Goal: Information Seeking & Learning: Find specific fact

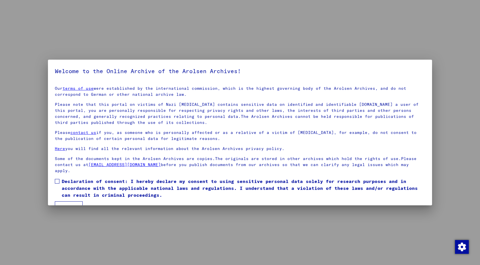
click at [34, 13] on div at bounding box center [240, 132] width 480 height 265
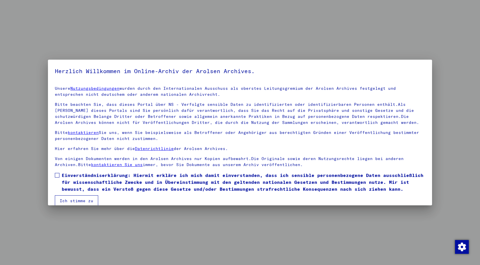
scroll to position [8, 0]
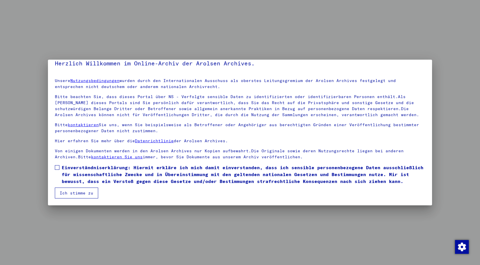
click at [56, 169] on span at bounding box center [57, 167] width 5 height 5
click at [69, 195] on button "Ich stimme zu" at bounding box center [76, 193] width 43 height 11
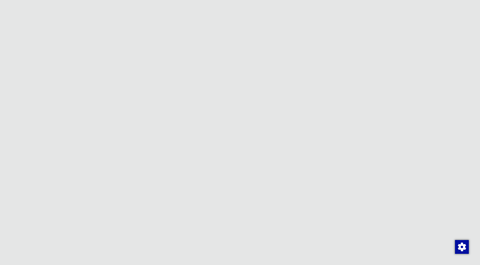
click at [463, 11] on span "English" at bounding box center [456, 10] width 14 height 4
type input "**********"
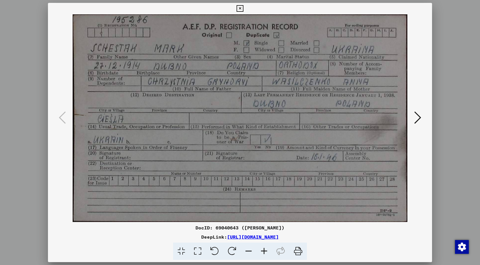
click at [416, 119] on icon at bounding box center [417, 118] width 7 height 14
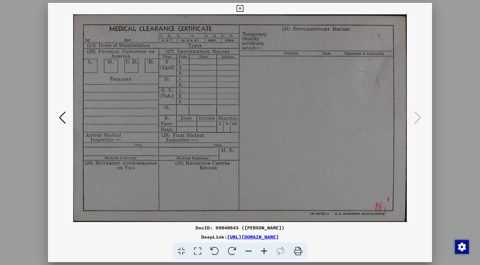
click at [453, 103] on div at bounding box center [240, 132] width 480 height 265
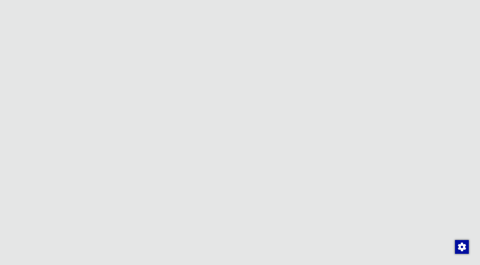
scroll to position [47, 0]
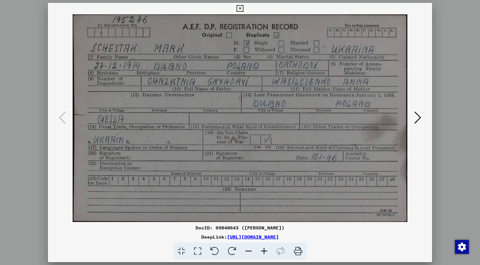
drag, startPoint x: 147, startPoint y: 82, endPoint x: 177, endPoint y: 82, distance: 29.9
click at [177, 82] on img at bounding box center [239, 118] width 345 height 208
click at [239, 8] on icon at bounding box center [240, 8] width 7 height 7
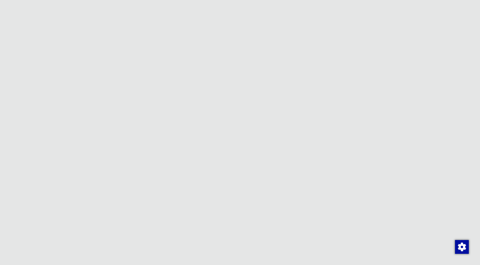
drag, startPoint x: 323, startPoint y: 111, endPoint x: 250, endPoint y: 112, distance: 73.5
copy p "International Refugee Organization (IRO)"
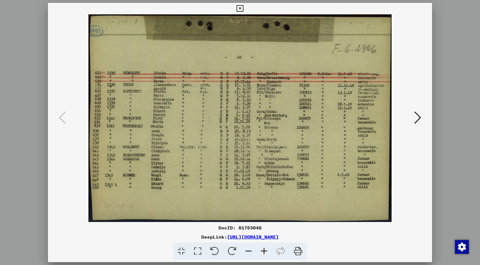
click at [417, 120] on icon at bounding box center [417, 118] width 7 height 14
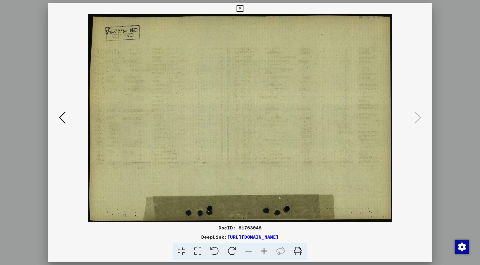
click at [61, 117] on icon at bounding box center [62, 118] width 7 height 14
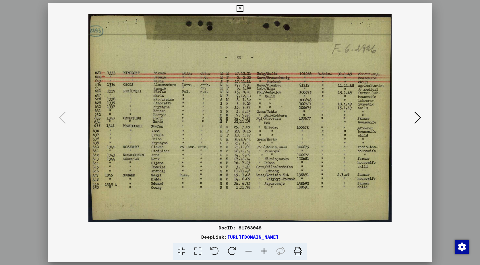
drag, startPoint x: 251, startPoint y: 130, endPoint x: 410, endPoint y: 1, distance: 205.3
click at [0, 0] on div "DocID: 81763048 DeepLink: [URL][DOMAIN_NAME]" at bounding box center [240, 132] width 480 height 265
click at [415, 117] on icon at bounding box center [417, 118] width 7 height 14
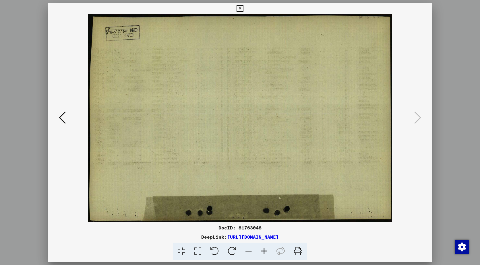
click at [454, 48] on div at bounding box center [240, 132] width 480 height 265
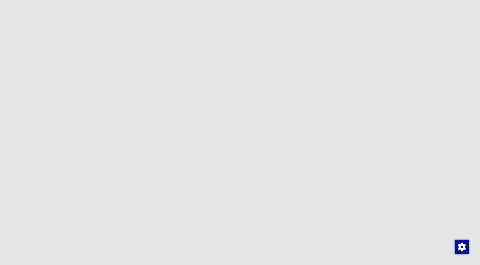
scroll to position [184, 0]
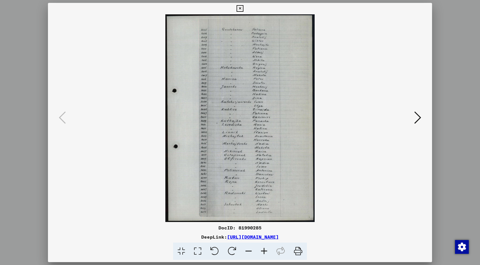
click at [417, 120] on icon at bounding box center [417, 118] width 7 height 14
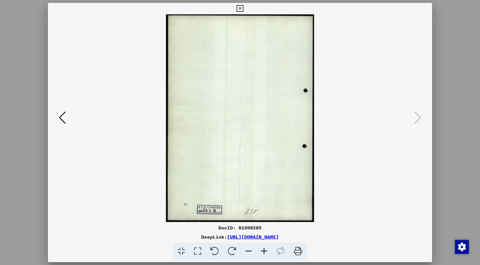
click at [59, 116] on icon at bounding box center [62, 118] width 7 height 14
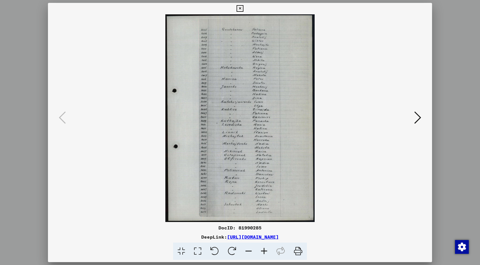
click at [440, 72] on div at bounding box center [240, 132] width 480 height 265
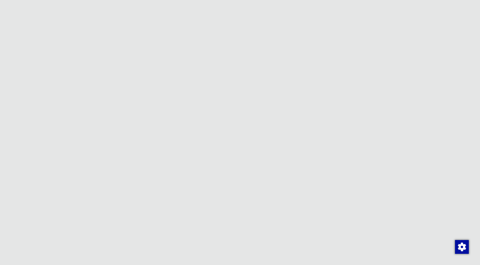
scroll to position [138, 0]
drag, startPoint x: 321, startPoint y: 63, endPoint x: 285, endPoint y: 63, distance: 36.5
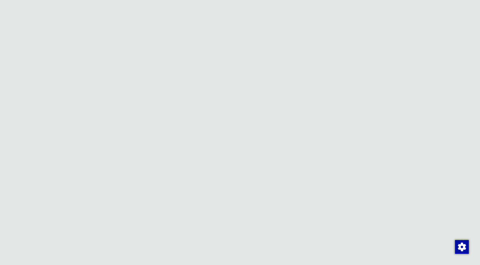
scroll to position [88, 0]
drag, startPoint x: 250, startPoint y: 81, endPoint x: 321, endPoint y: 81, distance: 71.5
copy p "Camp books of the [GEOGRAPHIC_DATA]"
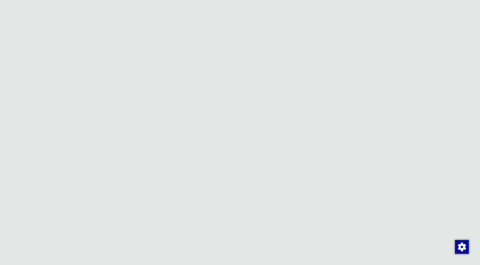
scroll to position [178, 0]
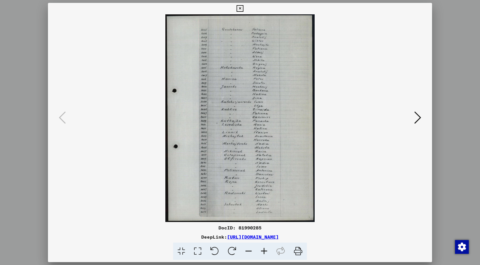
click at [451, 75] on div at bounding box center [240, 132] width 480 height 265
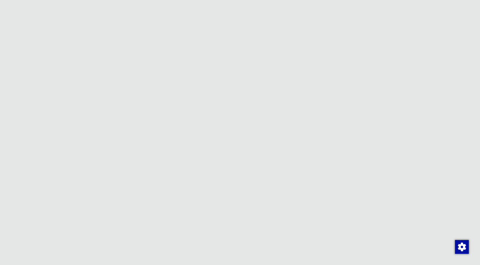
scroll to position [248, 0]
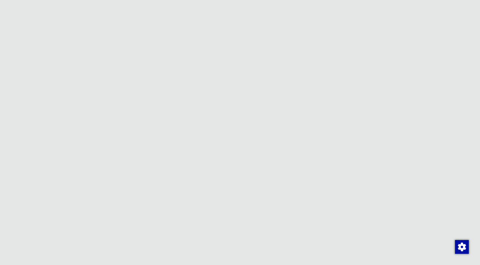
drag, startPoint x: 335, startPoint y: 112, endPoint x: 255, endPoint y: 110, distance: 79.9
drag, startPoint x: 337, startPoint y: 121, endPoint x: 245, endPoint y: 119, distance: 91.3
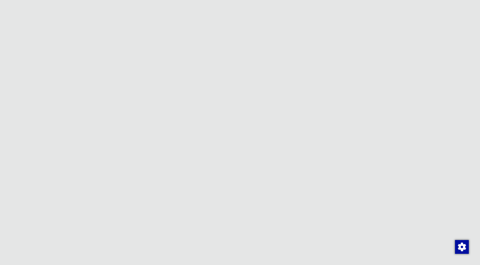
drag, startPoint x: 323, startPoint y: 169, endPoint x: 250, endPoint y: 167, distance: 72.7
copy p "Camp books of the [GEOGRAPHIC_DATA]"
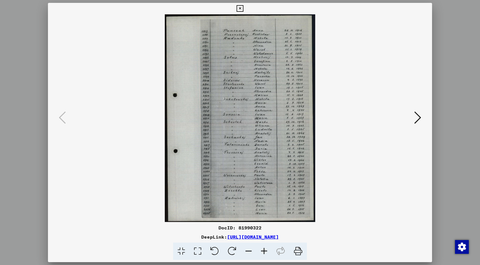
drag, startPoint x: 266, startPoint y: 102, endPoint x: 288, endPoint y: 8, distance: 96.7
click at [0, 0] on div "DocID: 81990322 DeepLink: [URL][DOMAIN_NAME]" at bounding box center [240, 132] width 480 height 265
click at [451, 52] on div at bounding box center [240, 132] width 480 height 265
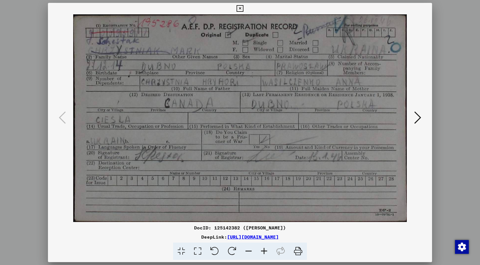
click at [419, 142] on div at bounding box center [240, 118] width 384 height 208
click at [418, 121] on icon at bounding box center [417, 118] width 7 height 14
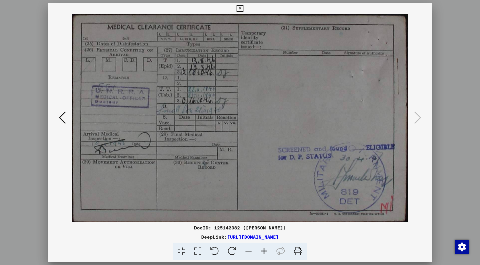
click at [60, 114] on icon at bounding box center [62, 118] width 7 height 14
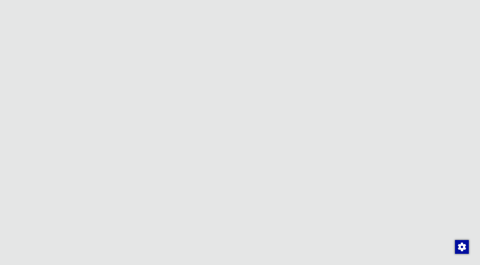
scroll to position [59, 0]
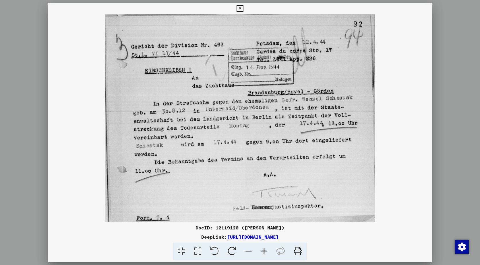
drag, startPoint x: 284, startPoint y: 96, endPoint x: 396, endPoint y: 36, distance: 127.2
click at [0, 0] on div "DocID: 12119120 ([PERSON_NAME]) DeepLink: [URL][DOMAIN_NAME]" at bounding box center [240, 132] width 480 height 265
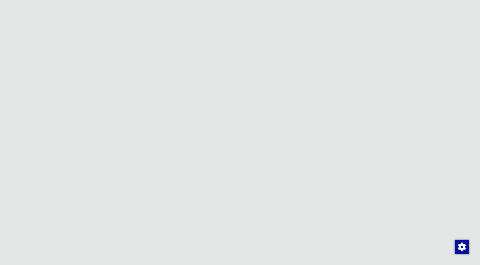
scroll to position [0, 0]
drag, startPoint x: 27, startPoint y: 51, endPoint x: 0, endPoint y: 51, distance: 26.4
type input "********"
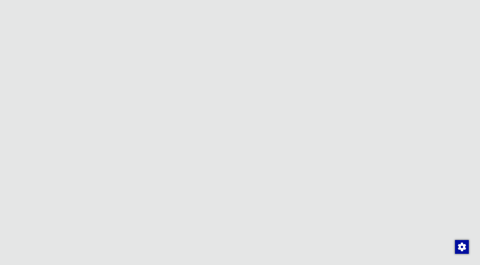
scroll to position [13, 0]
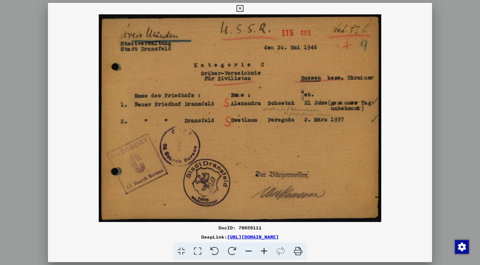
click at [441, 64] on div at bounding box center [240, 132] width 480 height 265
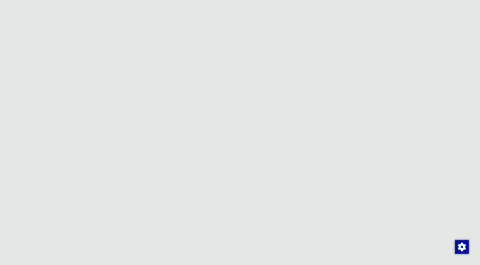
scroll to position [62, 0]
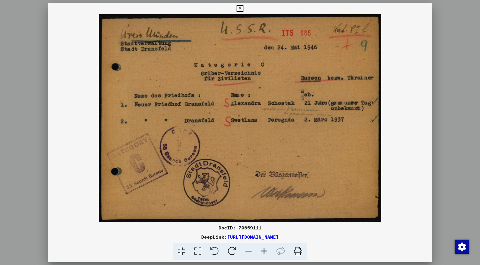
drag, startPoint x: 288, startPoint y: 98, endPoint x: 347, endPoint y: 126, distance: 65.3
click at [0, 0] on div "DocID: 70659111 DeepLink: [URL][DOMAIN_NAME]" at bounding box center [240, 132] width 480 height 265
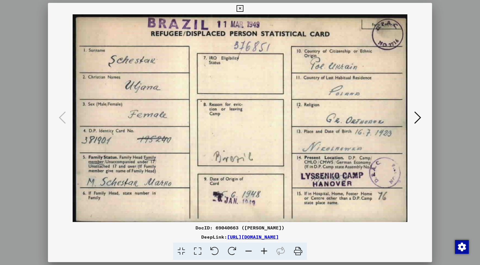
click at [454, 57] on div at bounding box center [240, 132] width 480 height 265
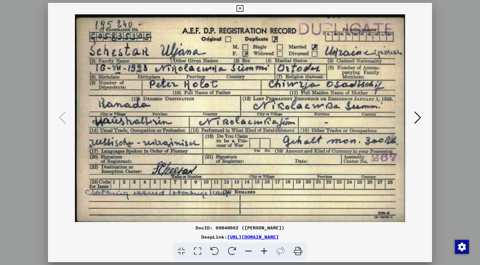
click at [420, 118] on icon at bounding box center [417, 118] width 7 height 14
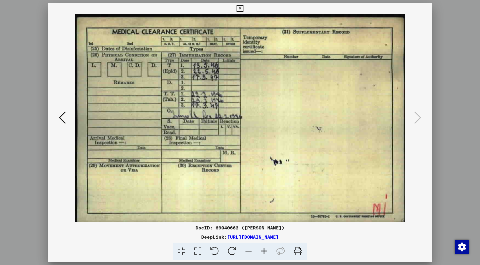
click at [455, 110] on div at bounding box center [240, 132] width 480 height 265
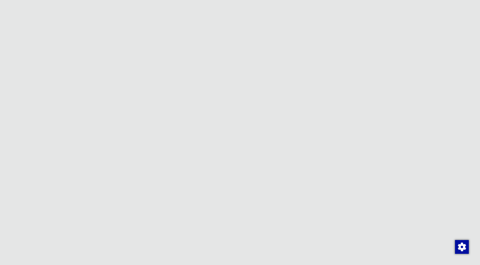
scroll to position [104, 0]
drag, startPoint x: 26, startPoint y: 50, endPoint x: 22, endPoint y: 51, distance: 3.8
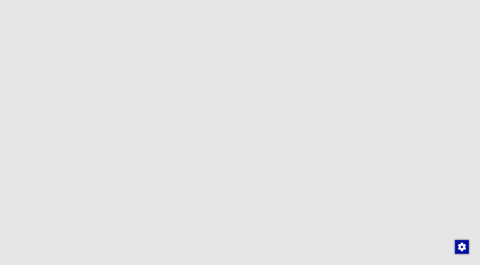
type input "**********"
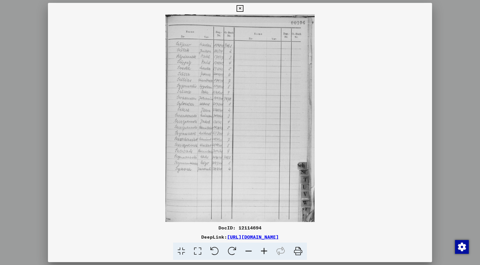
click at [214, 91] on img at bounding box center [240, 118] width 384 height 208
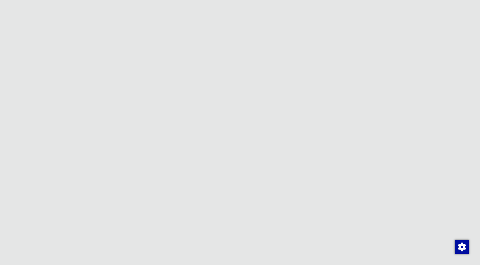
scroll to position [0, 0]
drag, startPoint x: 56, startPoint y: 54, endPoint x: -10, endPoint y: 51, distance: 66.1
click at [0, 51] on html "**********" at bounding box center [240, 132] width 480 height 265
type input "**********"
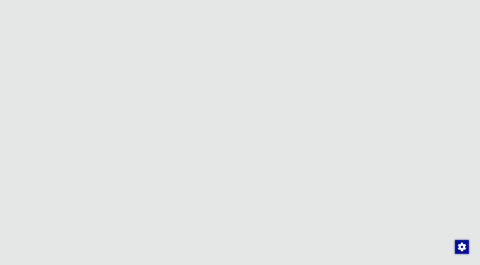
scroll to position [65, 0]
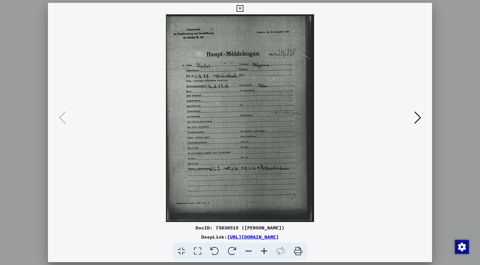
click at [419, 119] on icon at bounding box center [417, 118] width 7 height 14
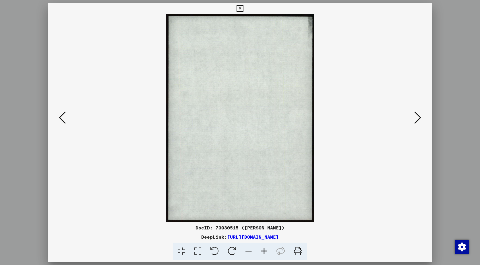
click at [419, 119] on icon at bounding box center [417, 118] width 7 height 14
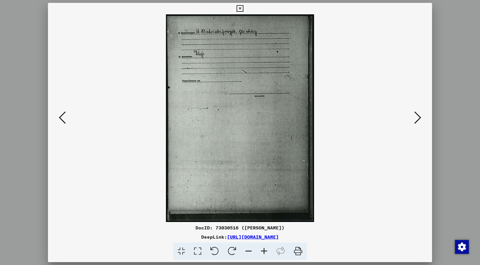
click at [242, 88] on img at bounding box center [239, 118] width 345 height 208
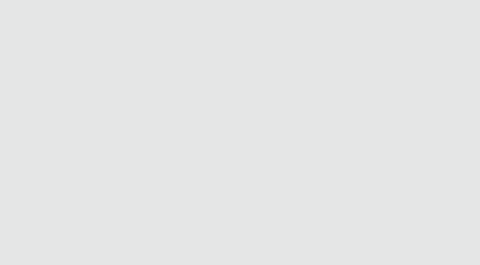
drag, startPoint x: 219, startPoint y: 41, endPoint x: 309, endPoint y: 5, distance: 96.5
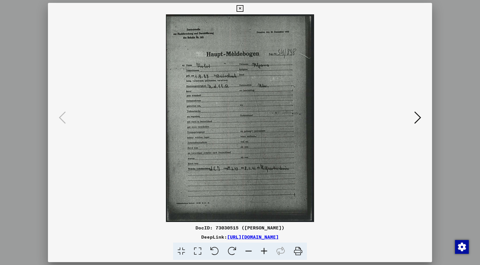
click at [418, 119] on icon at bounding box center [417, 118] width 7 height 14
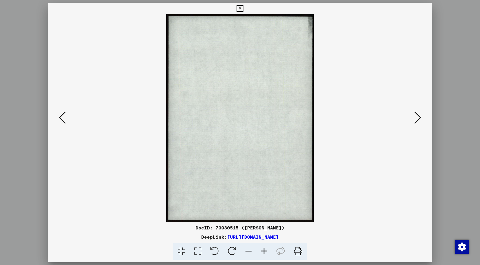
click at [418, 119] on icon at bounding box center [417, 118] width 7 height 14
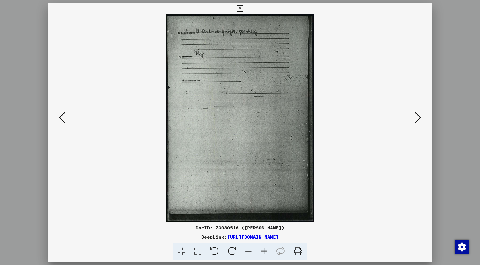
click at [419, 120] on icon at bounding box center [417, 118] width 7 height 14
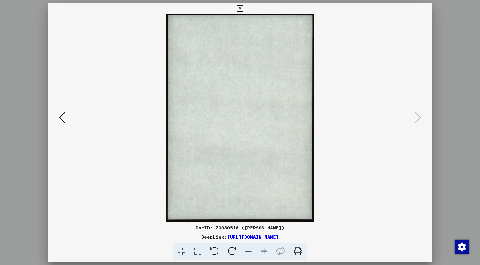
click at [441, 66] on div at bounding box center [240, 132] width 480 height 265
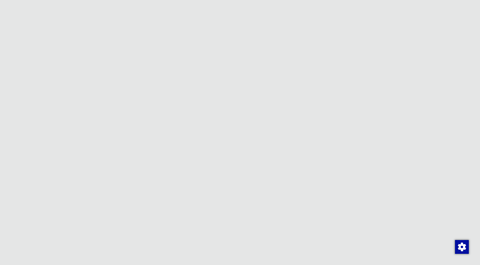
scroll to position [0, 0]
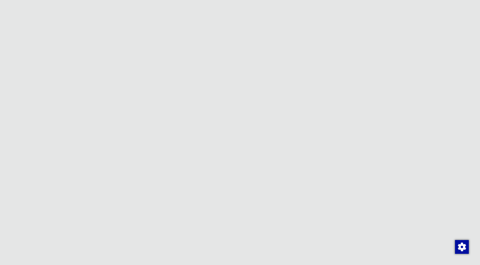
type input "**********"
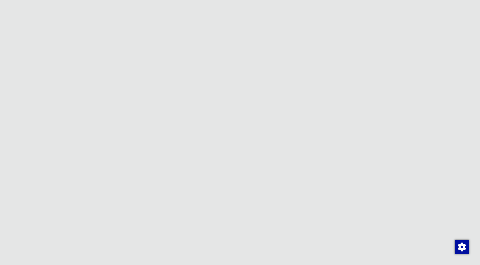
scroll to position [206, 0]
